Goal: Information Seeking & Learning: Learn about a topic

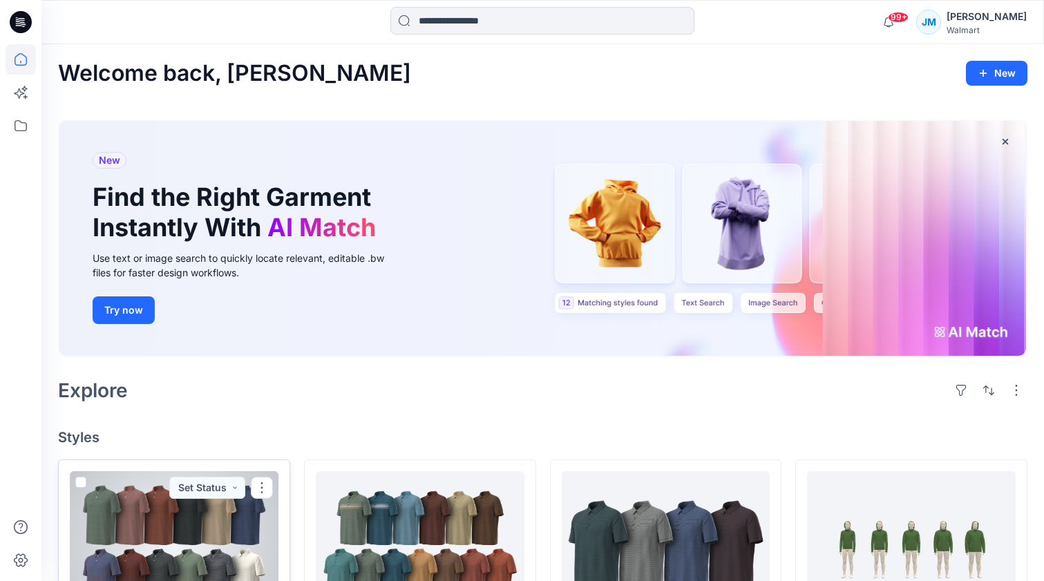
click at [184, 516] on div at bounding box center [174, 547] width 209 height 152
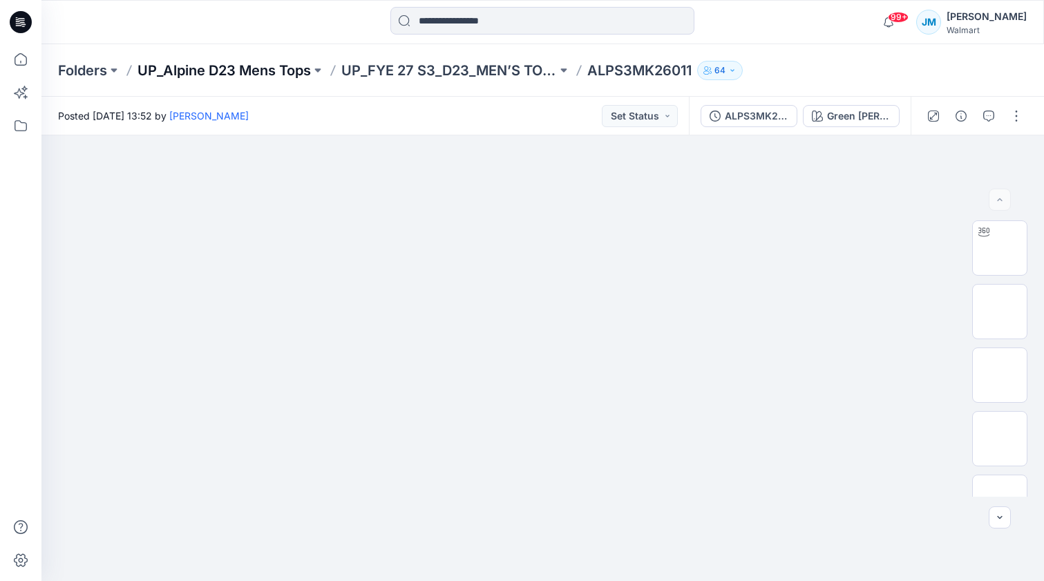
click at [311, 74] on p "UP_Alpine D23 Mens Tops" at bounding box center [223, 70] width 173 height 19
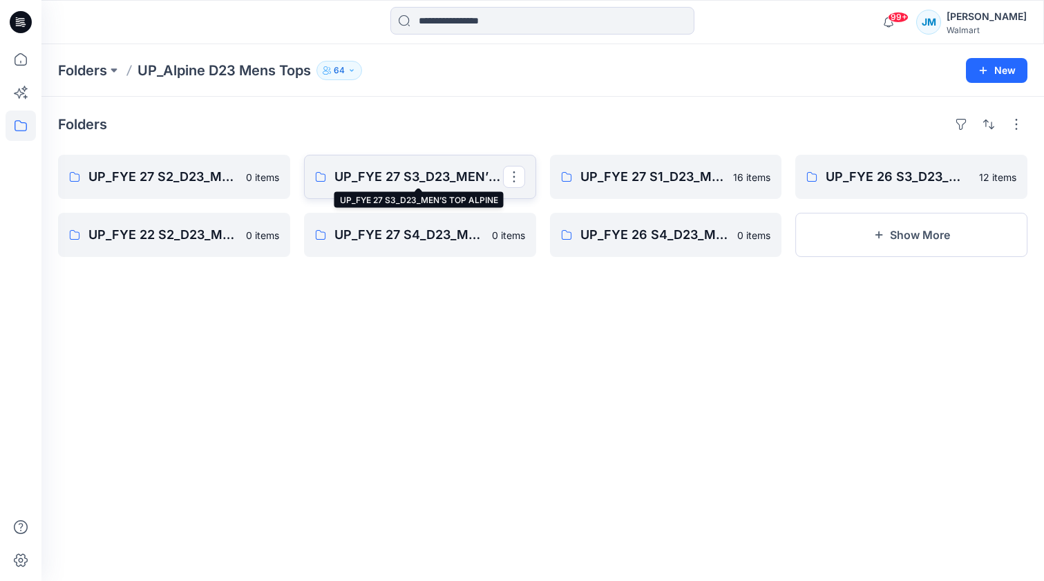
click at [404, 175] on p "UP_FYE 27 S3_D23_MEN’S TOP ALPINE" at bounding box center [418, 176] width 169 height 19
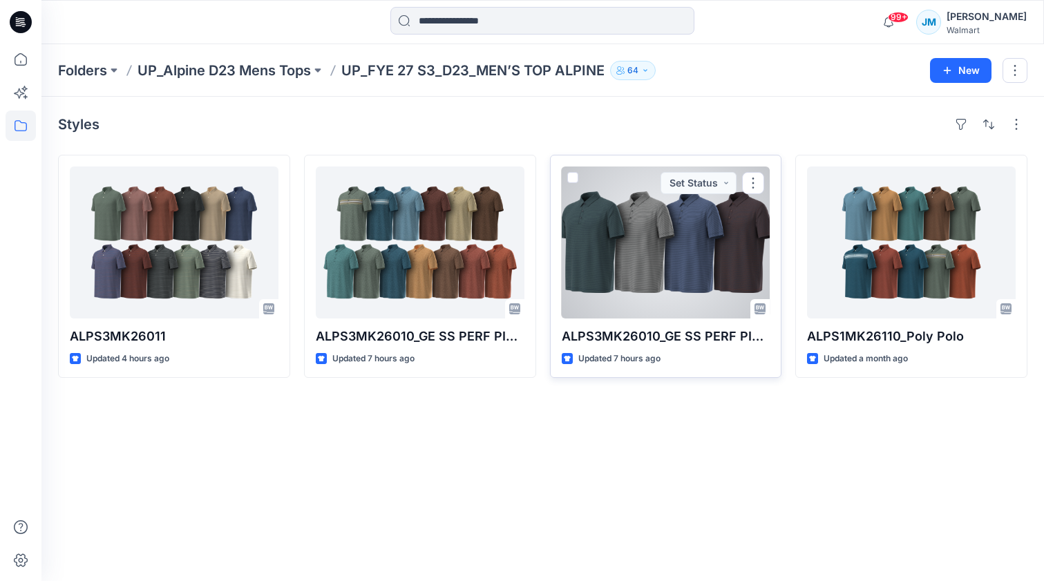
click at [663, 262] on div at bounding box center [665, 242] width 209 height 152
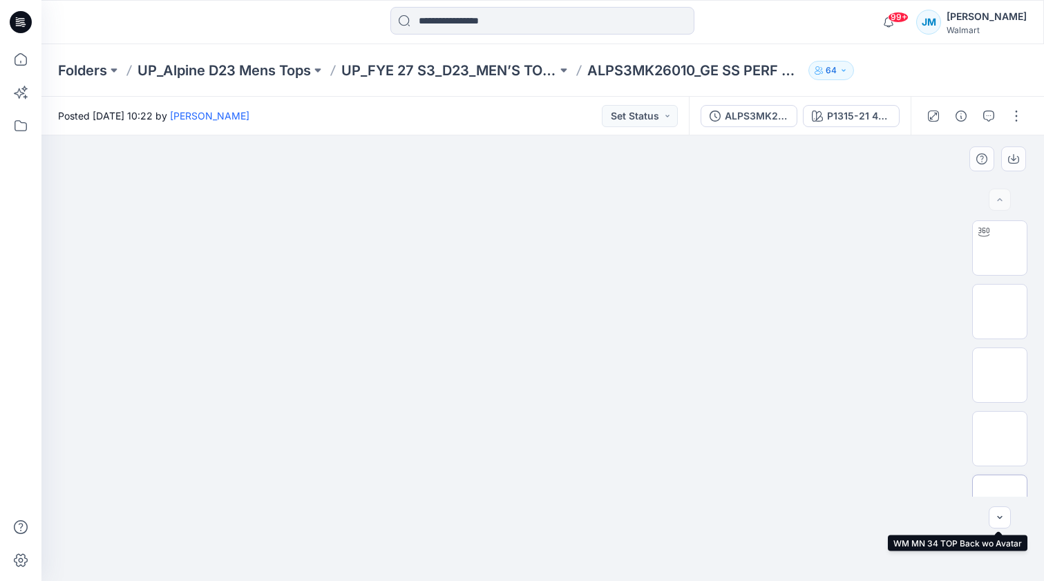
click at [999, 502] on img at bounding box center [999, 502] width 0 height 0
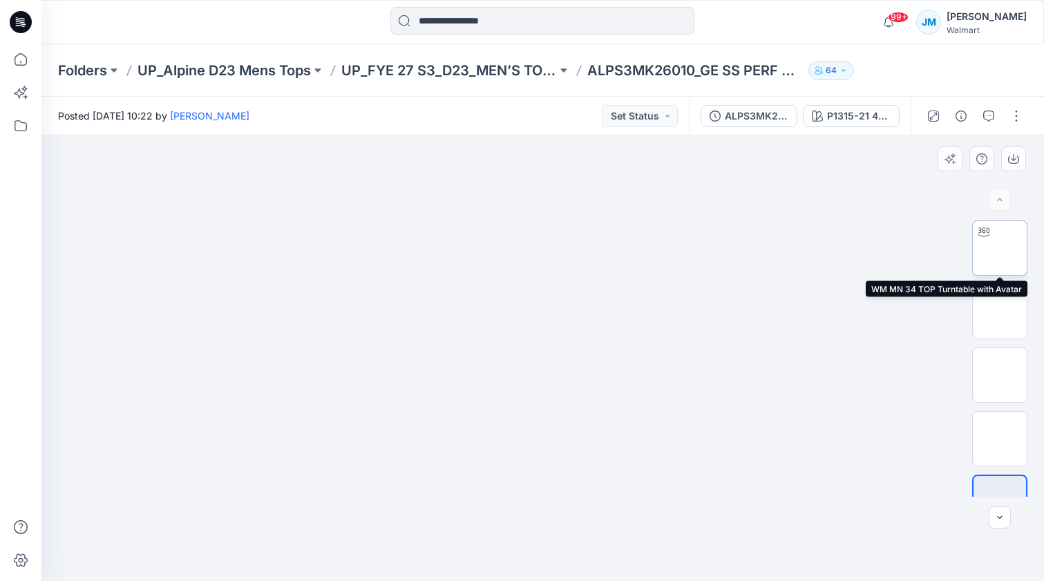
click at [999, 248] on img at bounding box center [999, 248] width 0 height 0
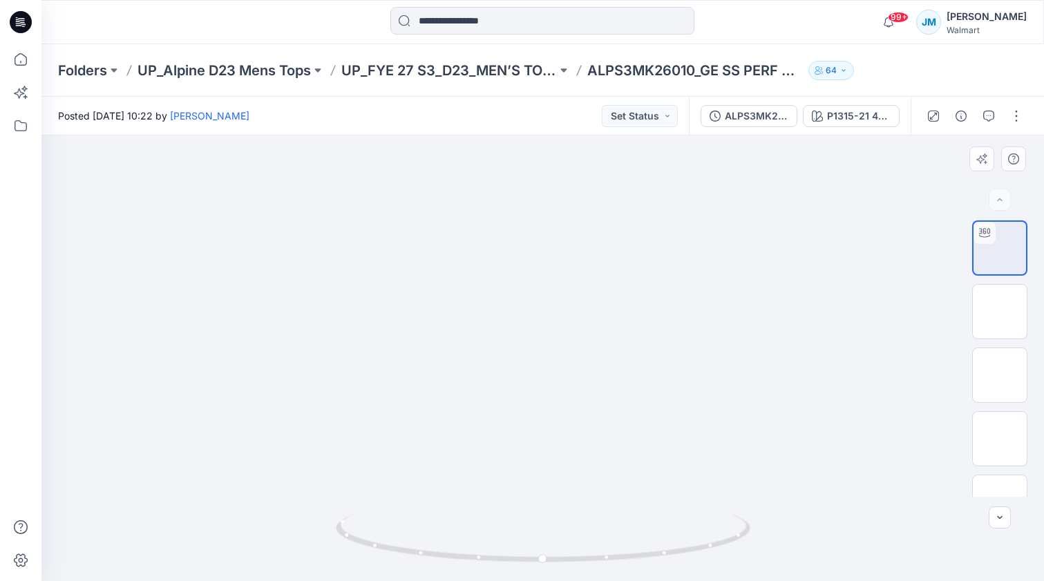
drag, startPoint x: 711, startPoint y: 254, endPoint x: 693, endPoint y: 512, distance: 258.3
click at [693, 512] on div at bounding box center [542, 357] width 1002 height 445
drag, startPoint x: 546, startPoint y: 560, endPoint x: 640, endPoint y: 550, distance: 93.8
click at [640, 550] on icon at bounding box center [545, 540] width 418 height 52
click at [636, 546] on icon at bounding box center [545, 540] width 418 height 52
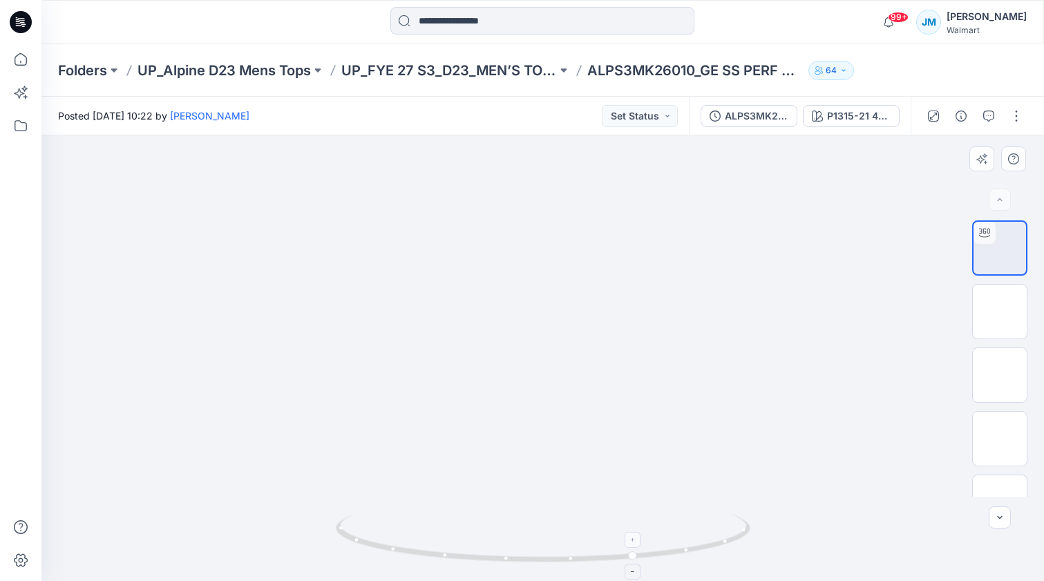
click at [636, 546] on icon at bounding box center [545, 540] width 418 height 52
drag, startPoint x: 633, startPoint y: 557, endPoint x: 182, endPoint y: 524, distance: 451.5
click at [182, 524] on div at bounding box center [542, 357] width 1002 height 445
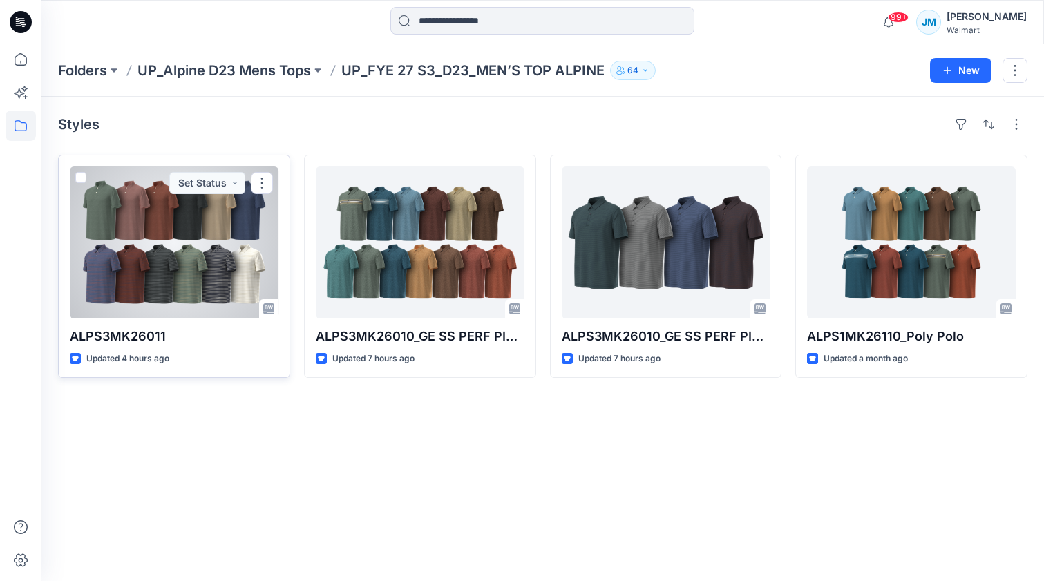
click at [174, 250] on div at bounding box center [174, 242] width 209 height 152
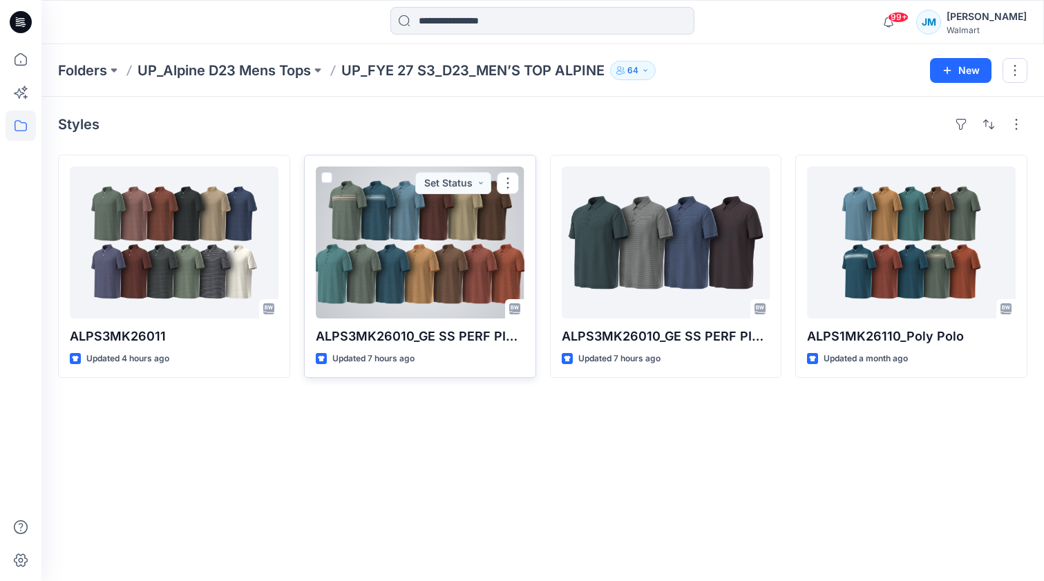
click at [421, 231] on div at bounding box center [420, 242] width 209 height 152
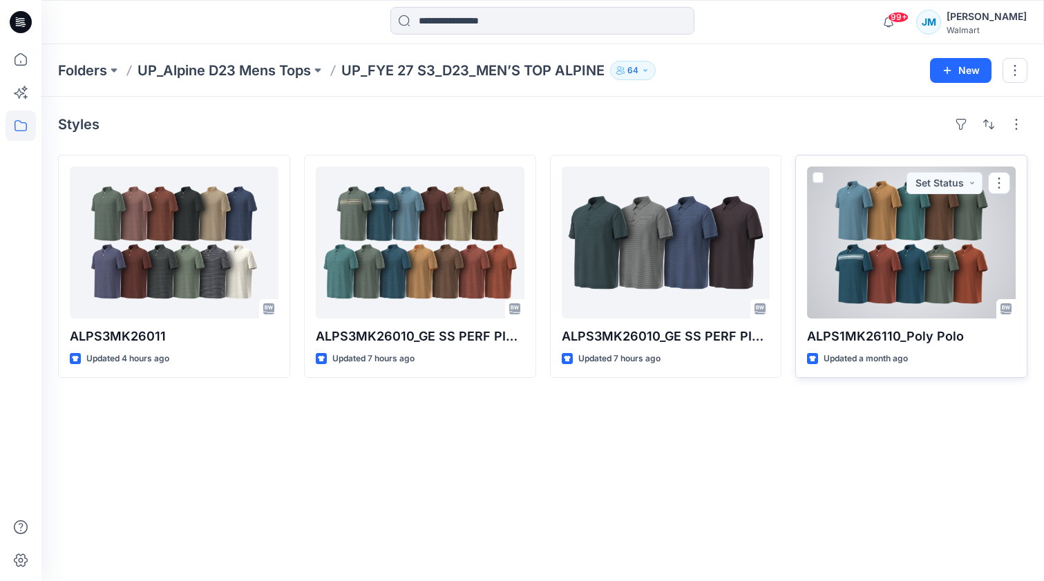
click at [881, 274] on div at bounding box center [911, 242] width 209 height 152
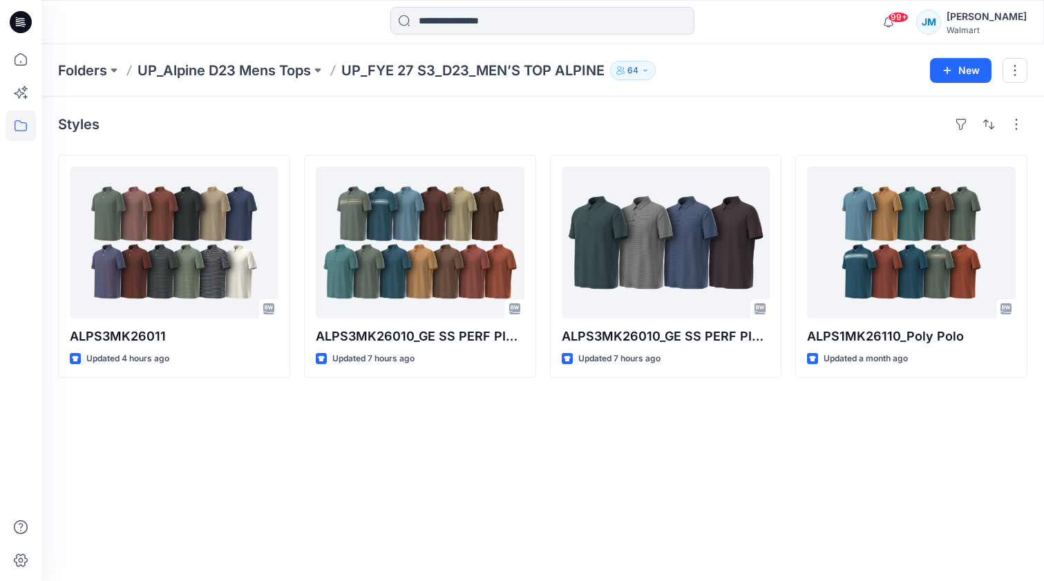
click at [635, 486] on div "Styles ALPS3MK26011 Updated 4 hours ago ALPS3MK26010_GE SS PERF PIQUE POLO Upda…" at bounding box center [542, 339] width 1002 height 484
click at [195, 73] on p "UP_Alpine D23 Mens Tops" at bounding box center [223, 70] width 173 height 19
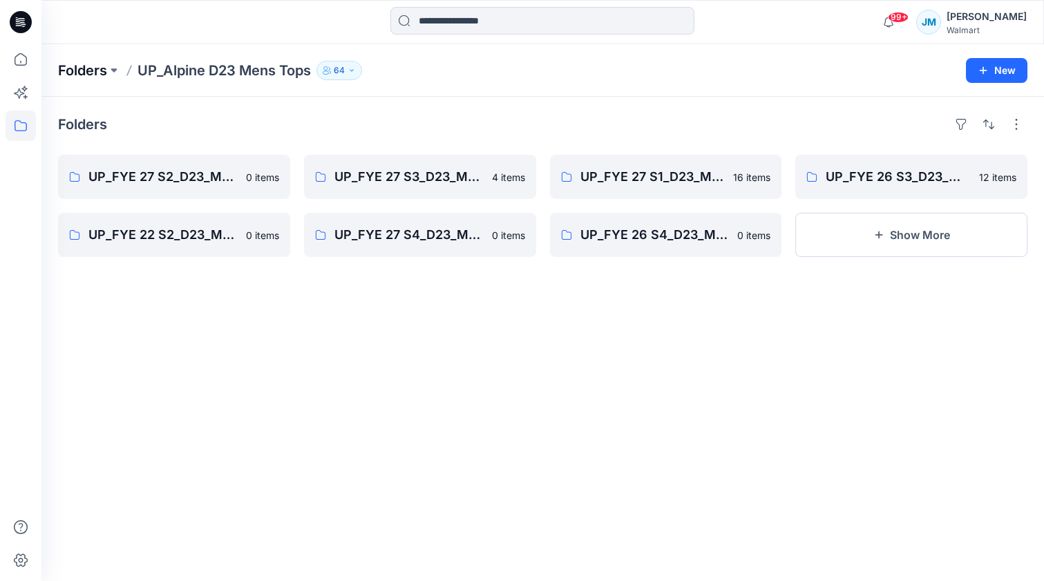
click at [93, 68] on p "Folders" at bounding box center [82, 70] width 49 height 19
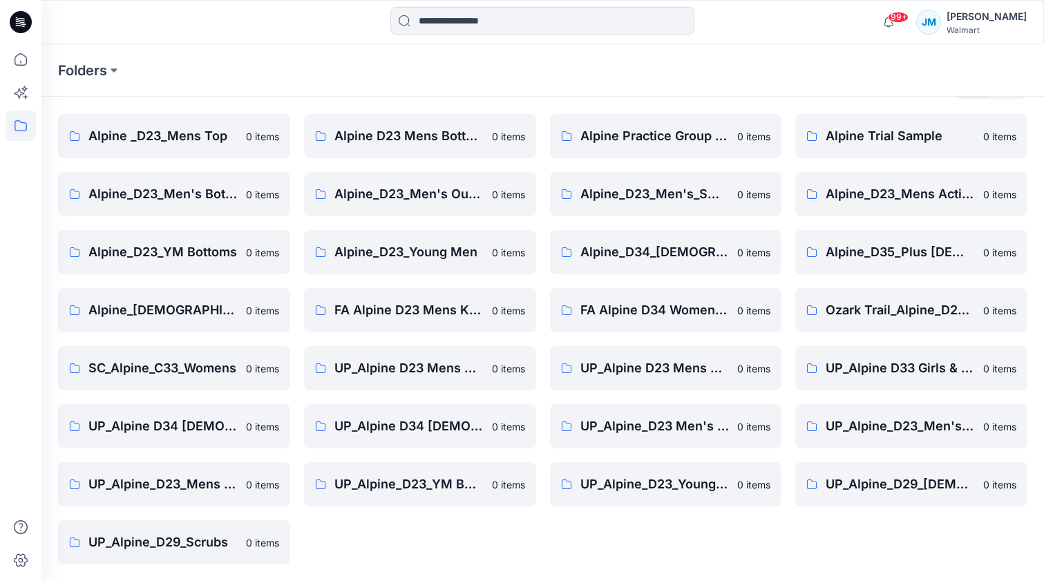
scroll to position [38, 0]
click at [435, 372] on p "UP_Alpine D23 Mens Bottoms" at bounding box center [408, 367] width 149 height 19
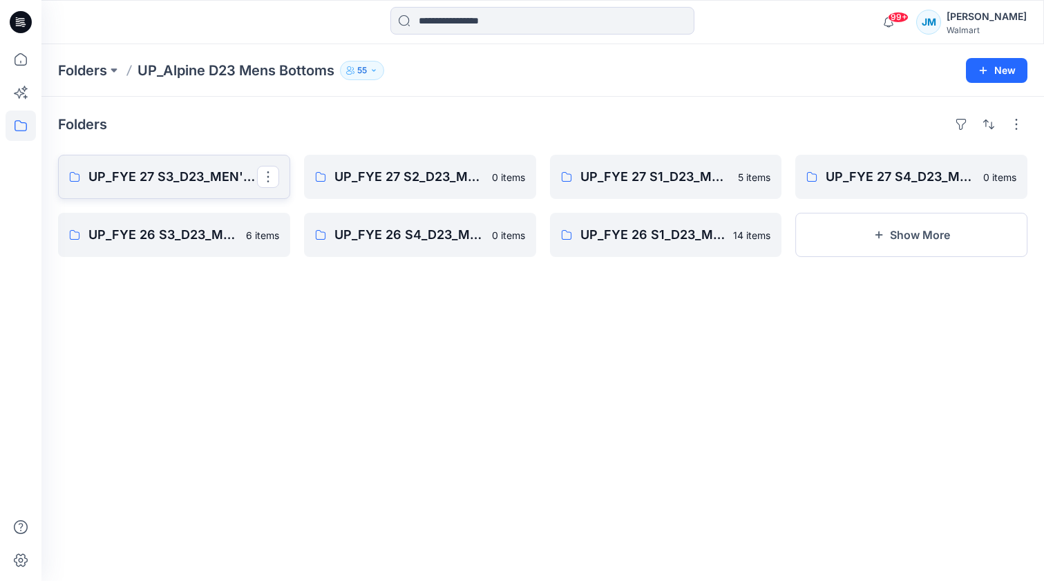
click at [219, 178] on p "UP_FYE 27 S3_D23_MEN'S BOTTOM ALPINE" at bounding box center [172, 176] width 169 height 19
